Goal: Register for event/course

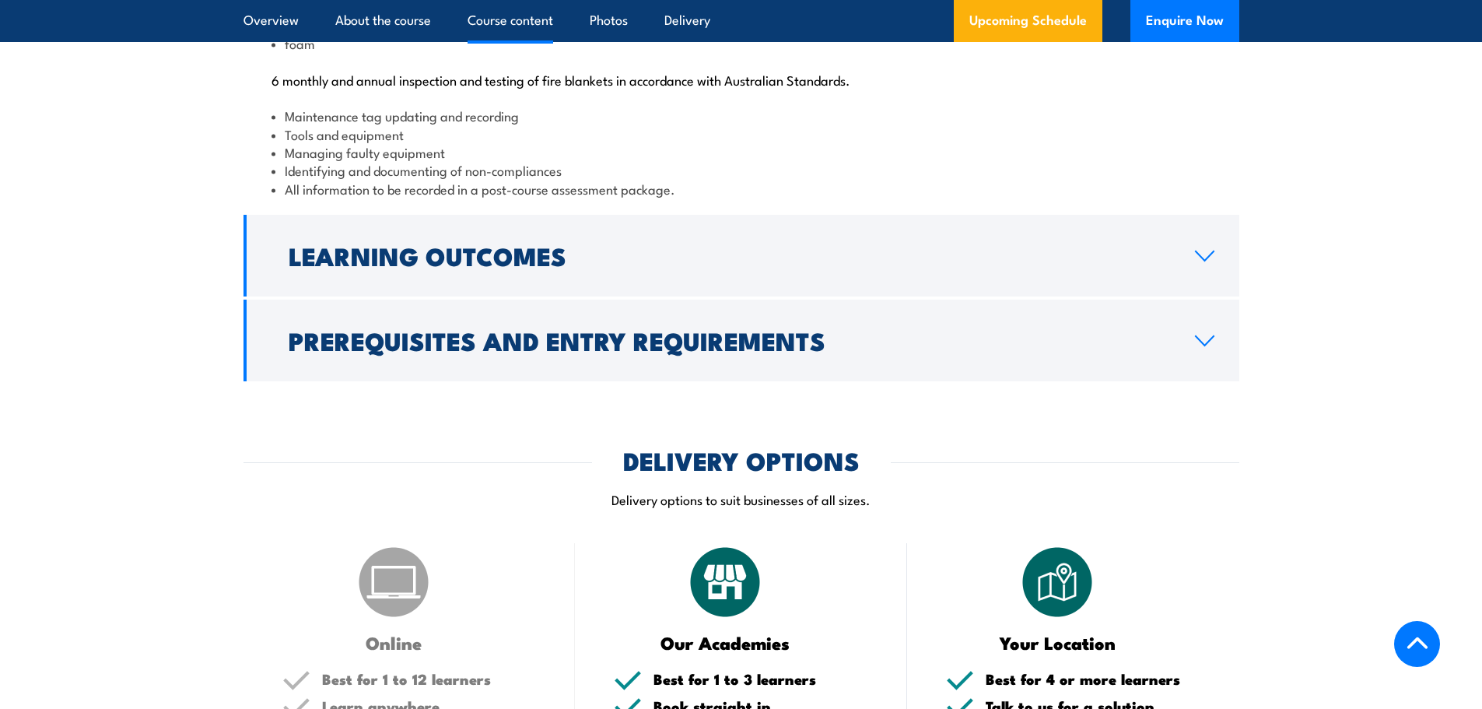
scroll to position [1790, 0]
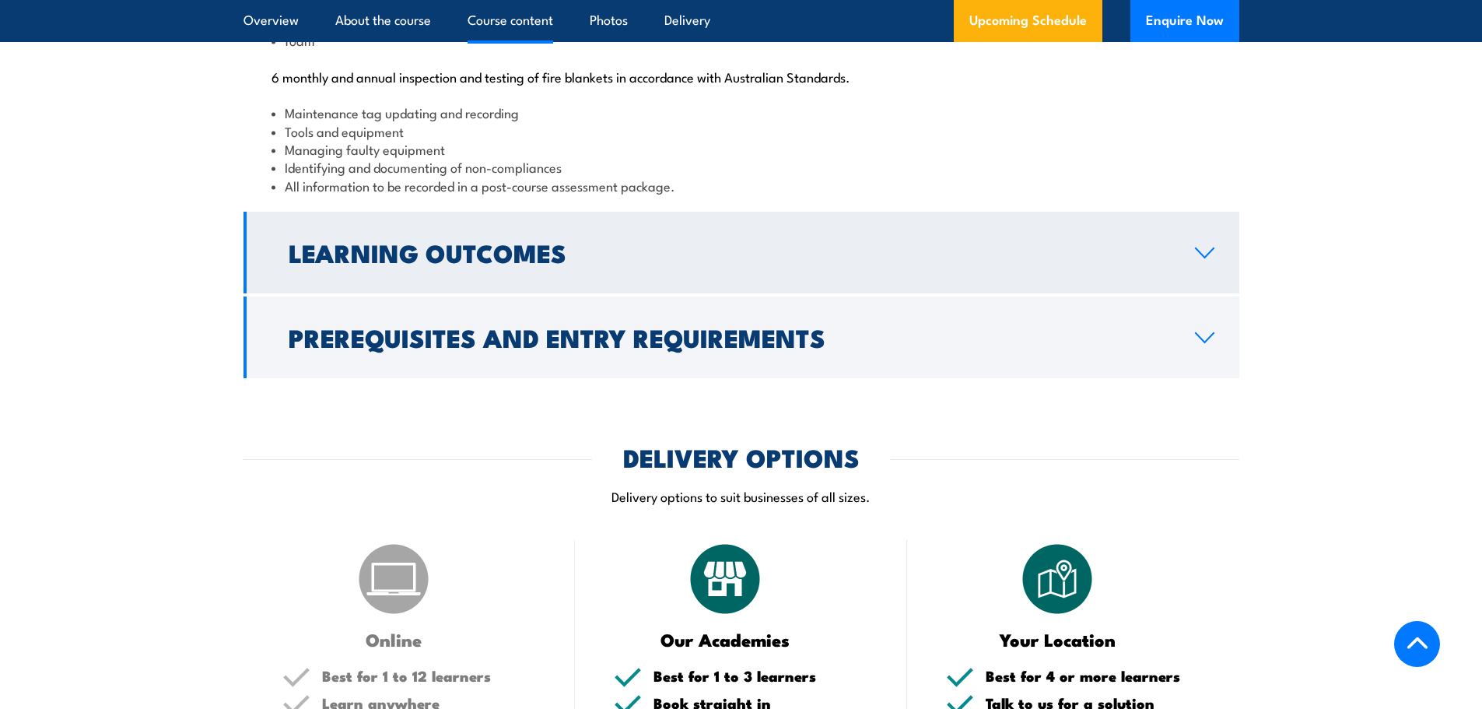
click at [676, 293] on link "Learning Outcomes" at bounding box center [742, 253] width 996 height 82
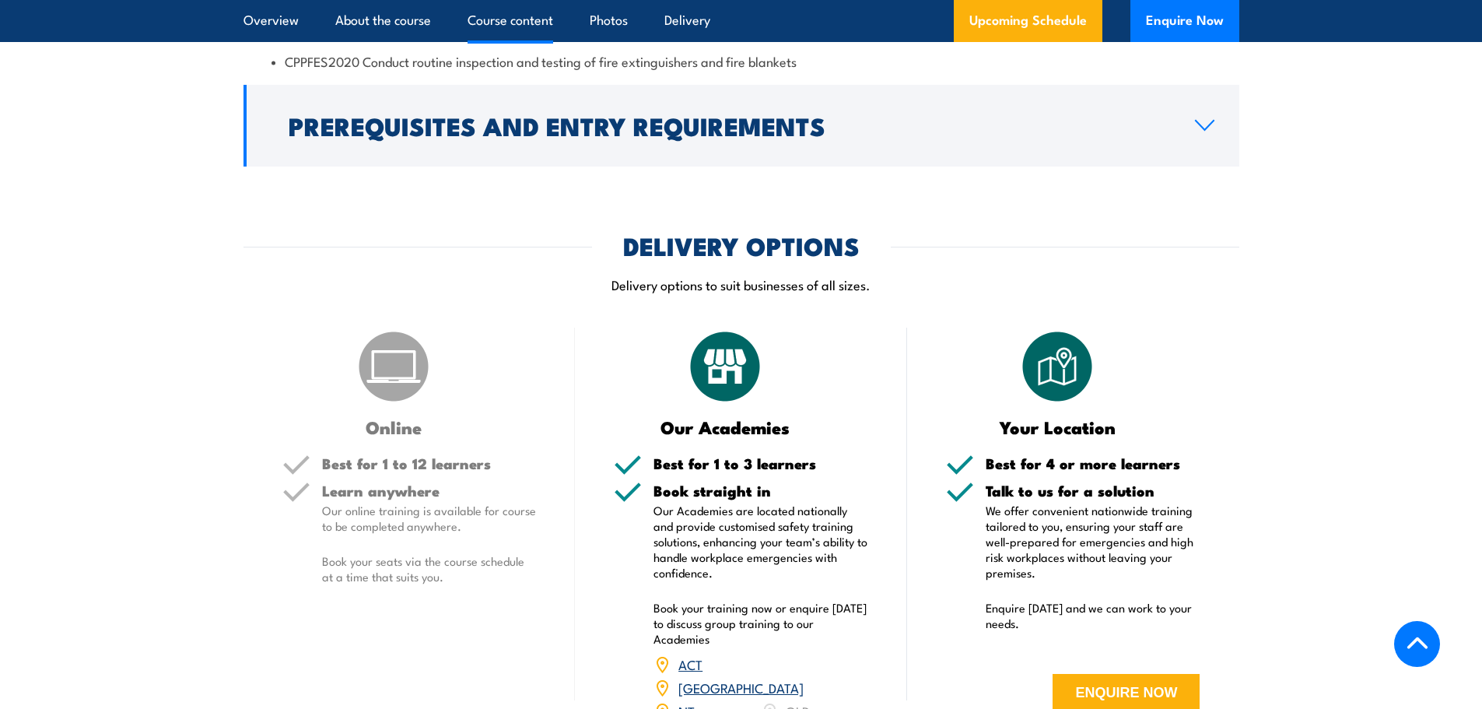
scroll to position [1747, 0]
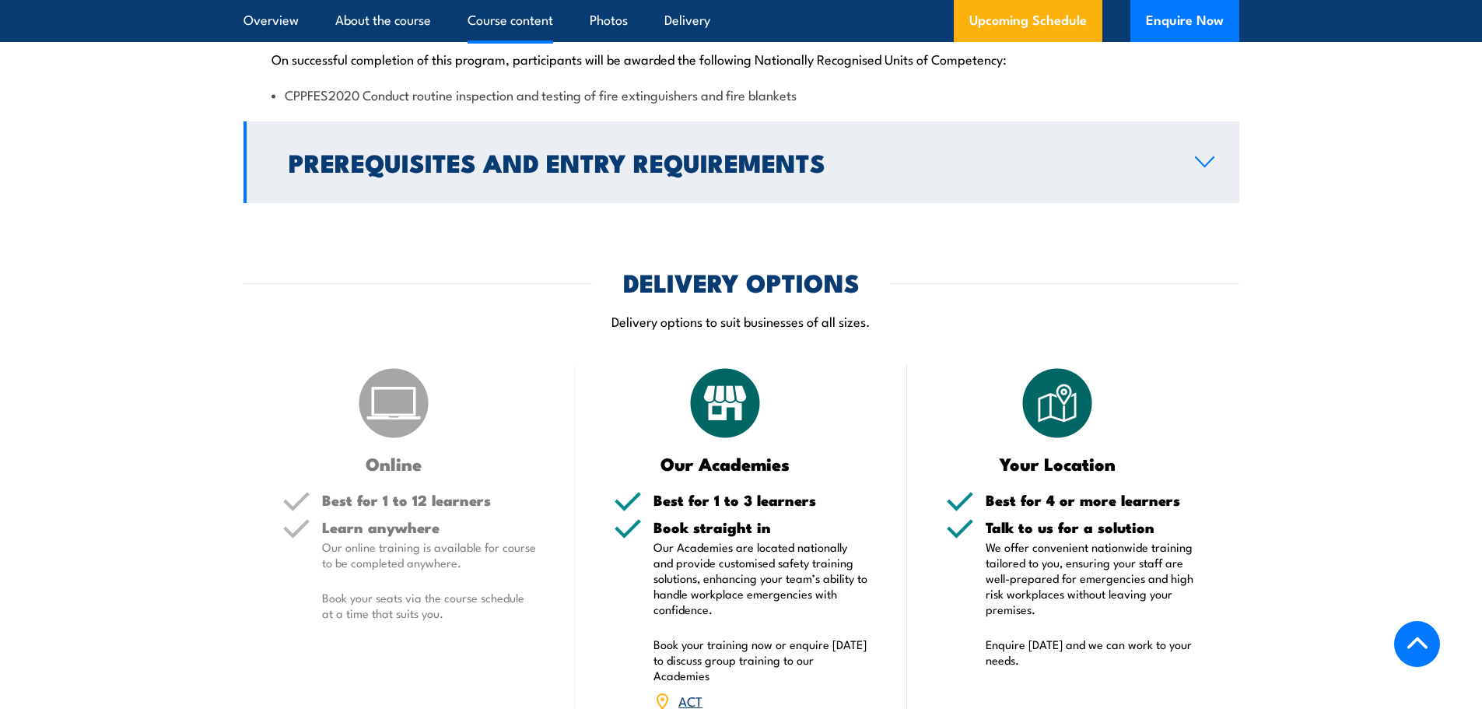
click at [812, 173] on h2 "Prerequisites and Entry Requirements" at bounding box center [730, 162] width 882 height 22
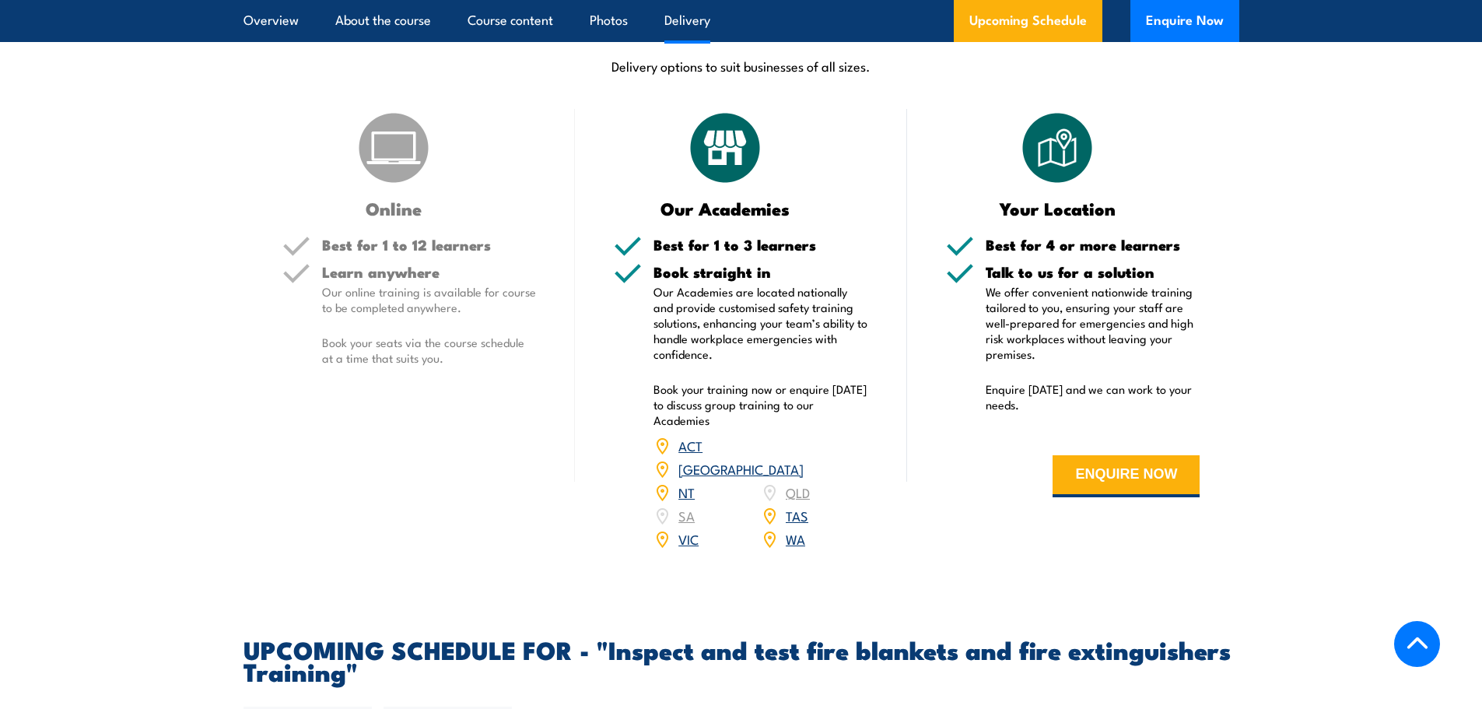
scroll to position [2214, 0]
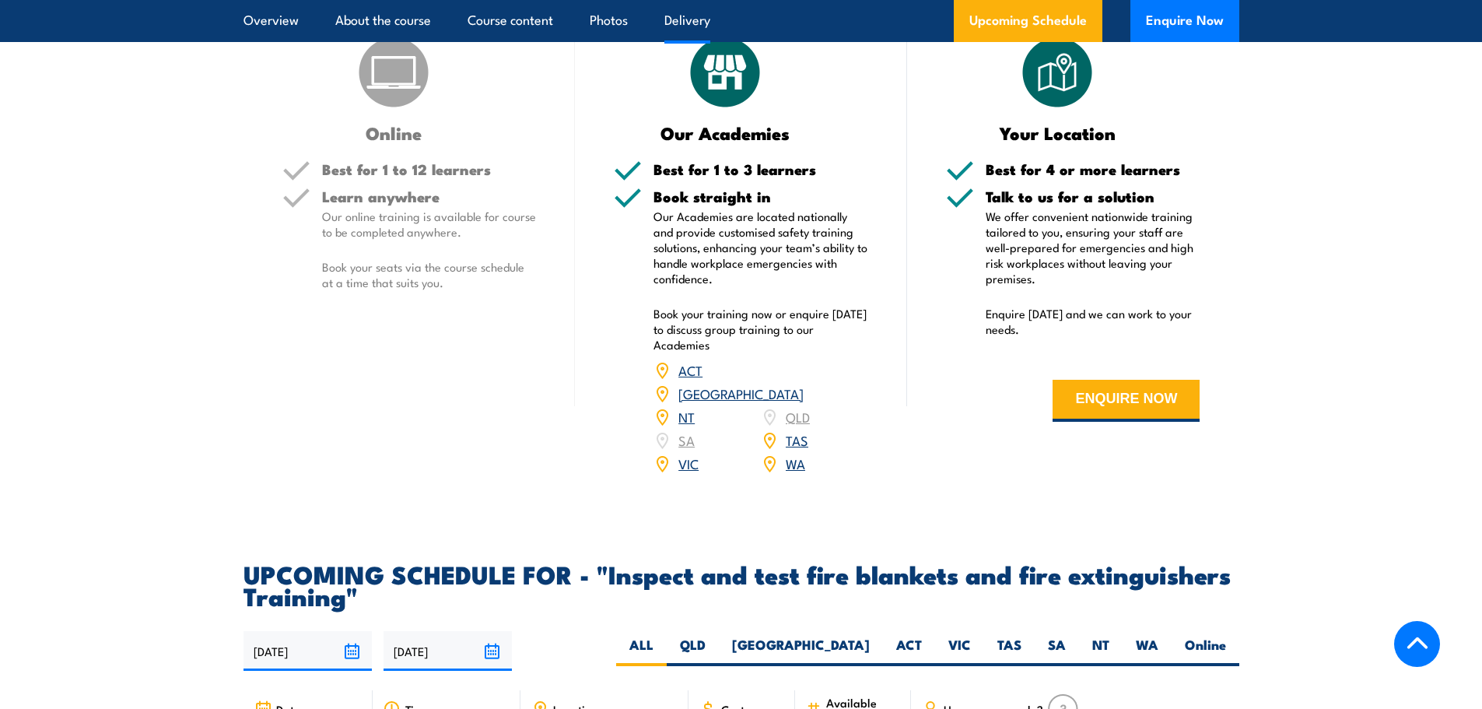
click at [389, 142] on h3 "Online" at bounding box center [393, 133] width 223 height 18
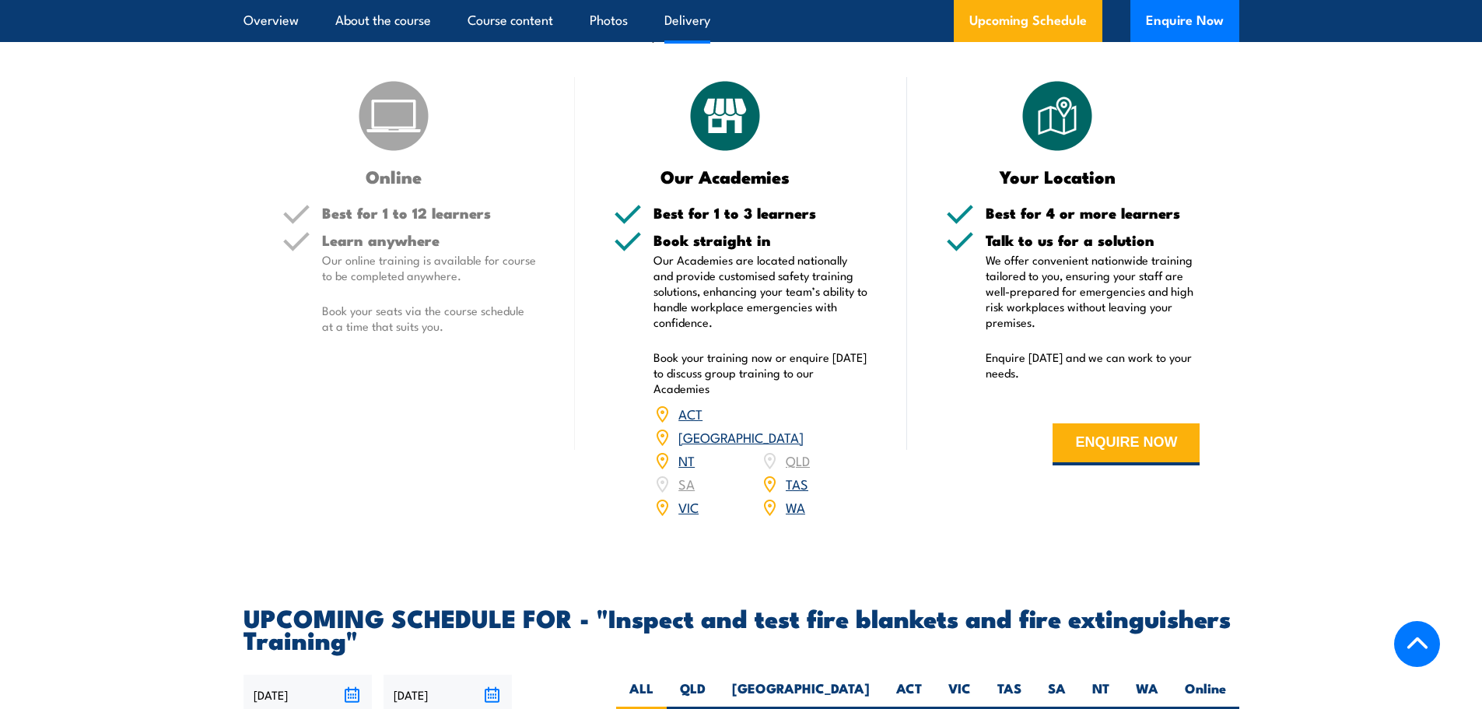
scroll to position [2136, 0]
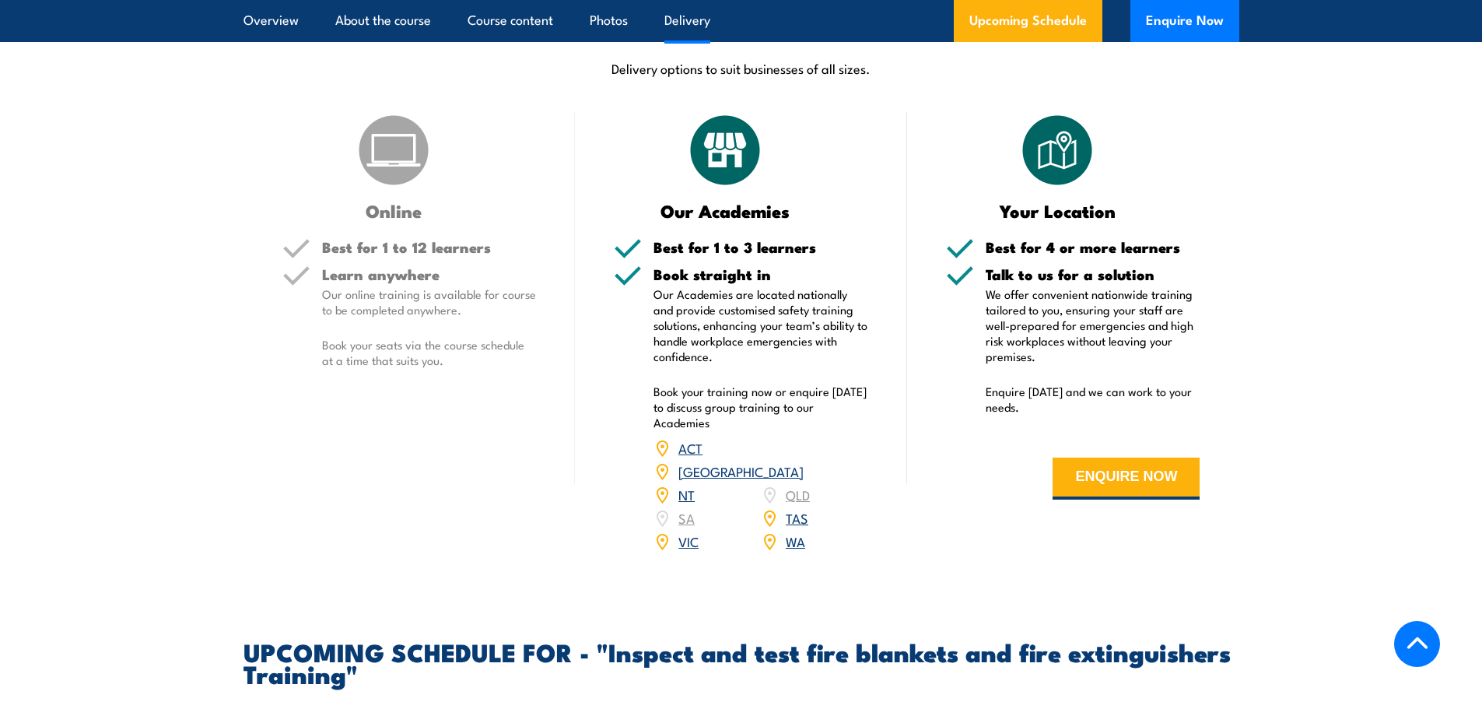
click at [692, 550] on link "VIC" at bounding box center [688, 540] width 20 height 19
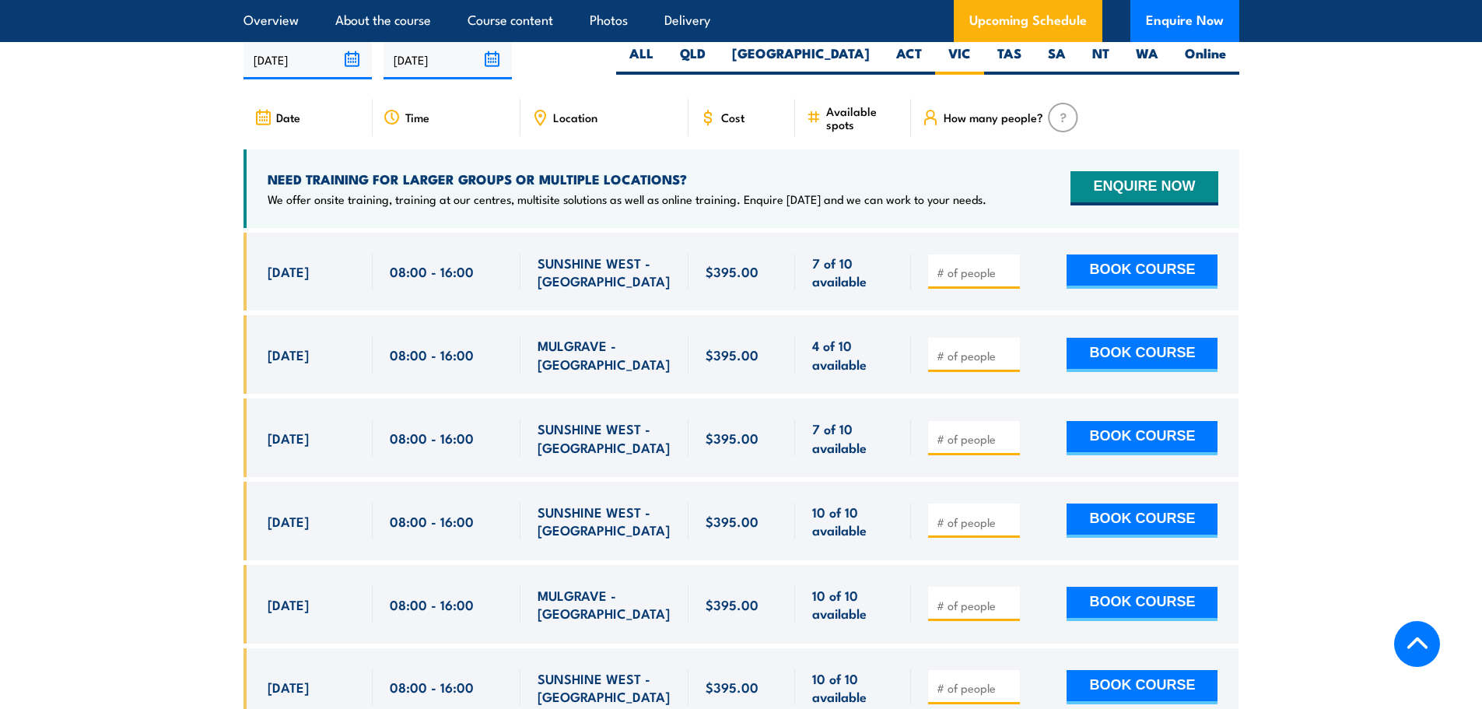
scroll to position [2890, 0]
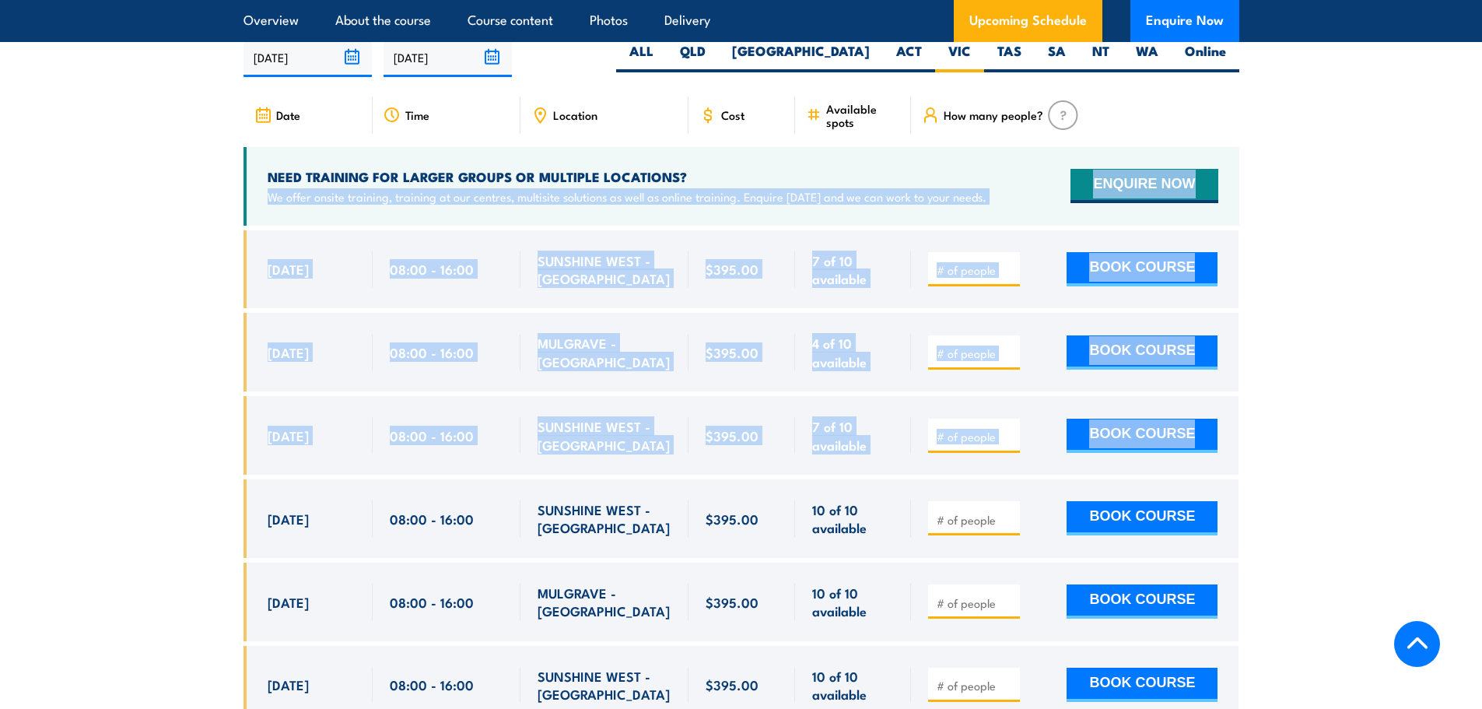
drag, startPoint x: 156, startPoint y: 227, endPoint x: 1295, endPoint y: 457, distance: 1162.1
click at [1295, 457] on section "UPCOMING SCHEDULE FOR - "Inspect and test fire blankets and fire extinguishers …" at bounding box center [741, 400] width 1482 height 862
click at [228, 244] on section "UPCOMING SCHEDULE FOR - "Inspect and test fire blankets and fire extinguishers …" at bounding box center [741, 400] width 1482 height 862
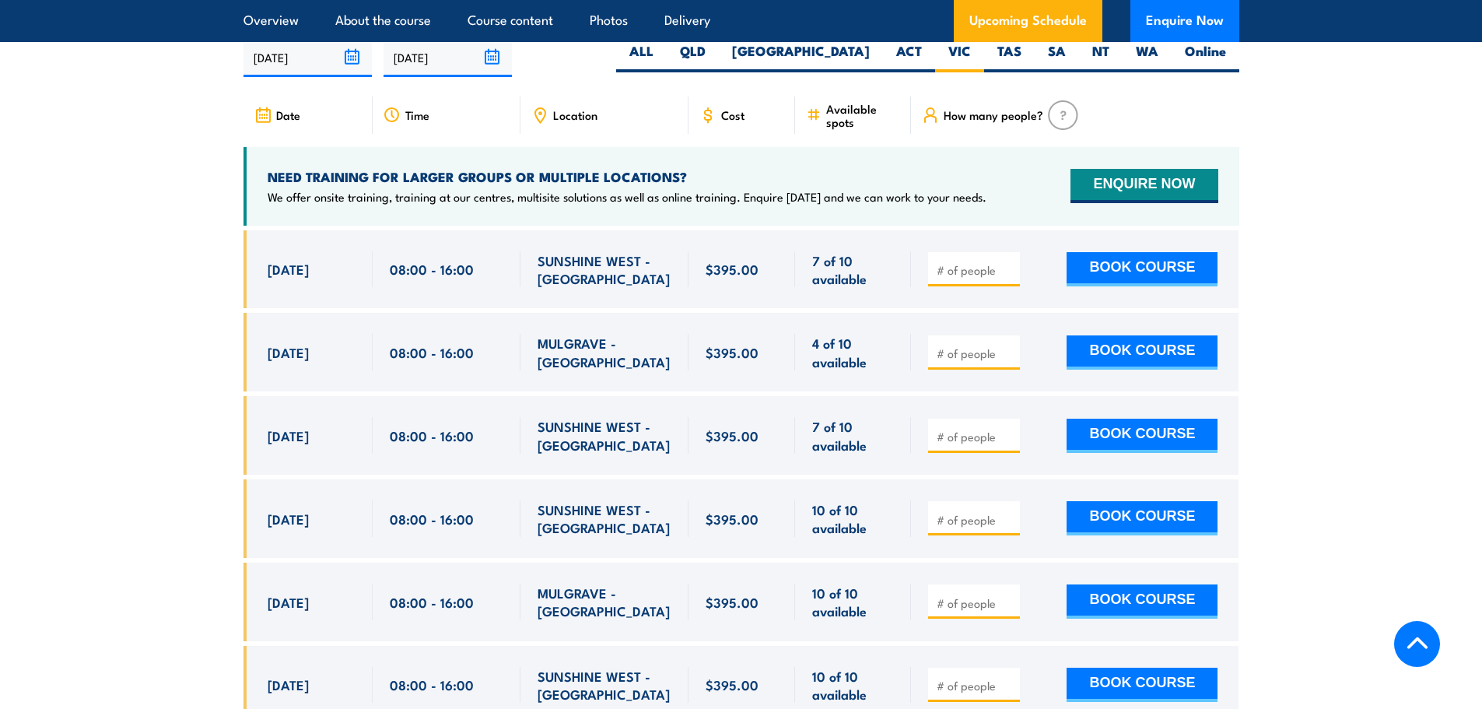
drag, startPoint x: 117, startPoint y: 323, endPoint x: 303, endPoint y: 363, distance: 190.1
click at [117, 323] on section "UPCOMING SCHEDULE FOR - "Inspect and test fire blankets and fire extinguishers …" at bounding box center [741, 400] width 1482 height 862
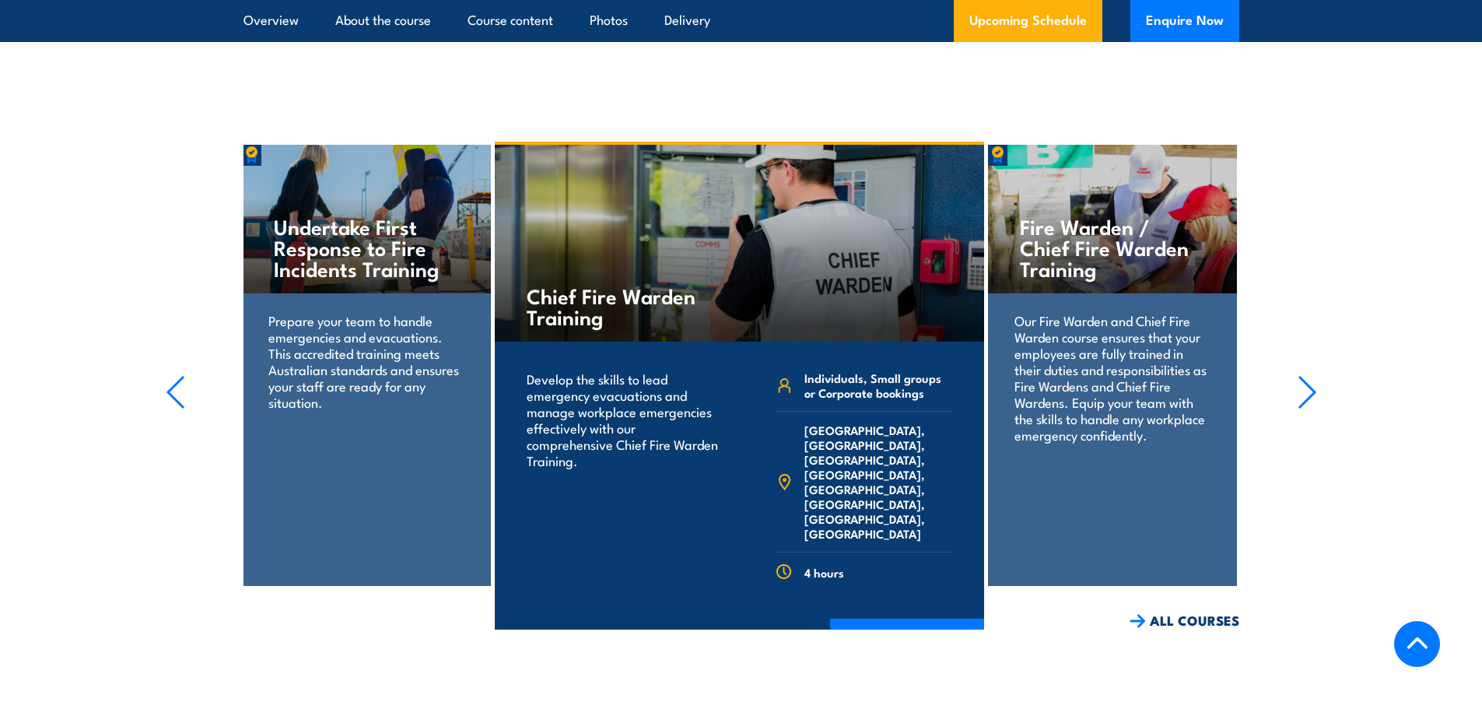
scroll to position [3668, 0]
